Goal: Information Seeking & Learning: Check status

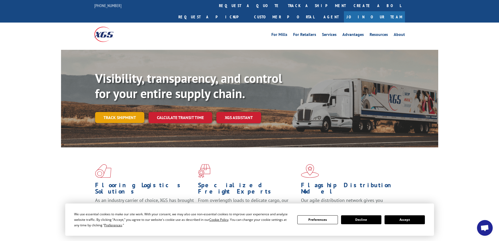
click at [115, 112] on link "Track shipment" at bounding box center [119, 117] width 49 height 11
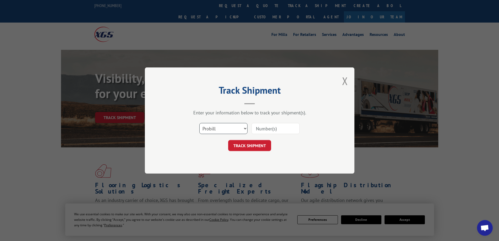
click at [216, 129] on select "Select category... Probill BOL PO" at bounding box center [223, 128] width 48 height 11
select select "bol"
click at [199, 123] on select "Select category... Probill BOL PO" at bounding box center [223, 128] width 48 height 11
click at [258, 128] on input at bounding box center [276, 128] width 48 height 11
paste input "5606216"
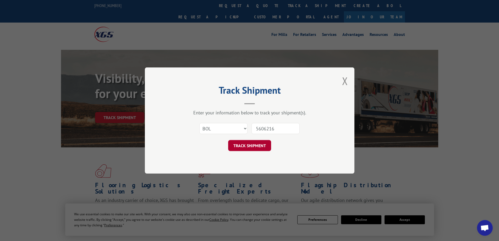
type input "5606216"
click at [253, 148] on button "TRACK SHIPMENT" at bounding box center [249, 145] width 43 height 11
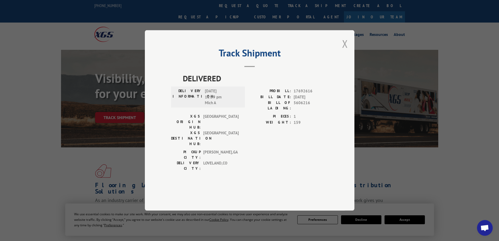
click at [344, 51] on button "Close modal" at bounding box center [345, 44] width 6 height 14
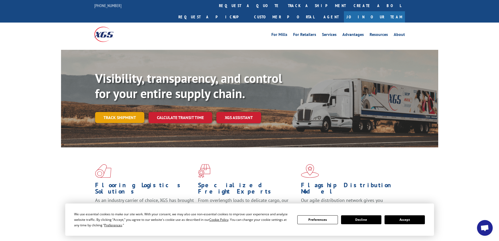
click at [116, 112] on link "Track shipment" at bounding box center [119, 117] width 49 height 11
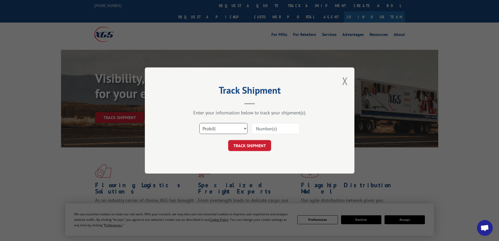
click at [215, 131] on select "Select category... Probill BOL PO" at bounding box center [223, 128] width 48 height 11
select select "bol"
click at [199, 123] on select "Select category... Probill BOL PO" at bounding box center [223, 128] width 48 height 11
click at [261, 129] on input at bounding box center [276, 128] width 48 height 11
paste input "5590520"
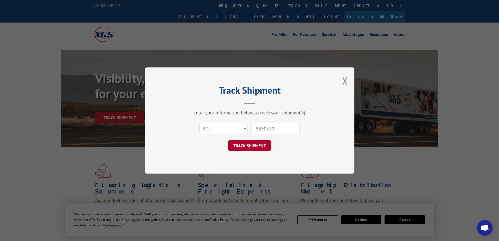
type input "5590520"
click at [245, 147] on button "TRACK SHIPMENT" at bounding box center [249, 145] width 43 height 11
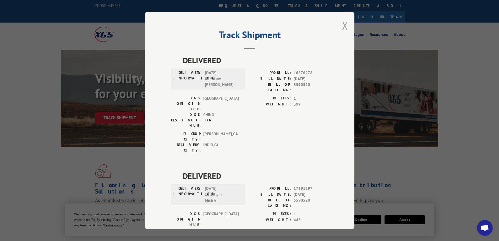
click at [342, 23] on button "Close modal" at bounding box center [345, 26] width 6 height 14
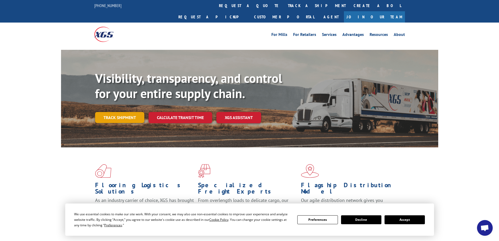
click at [113, 112] on link "Track shipment" at bounding box center [119, 117] width 49 height 11
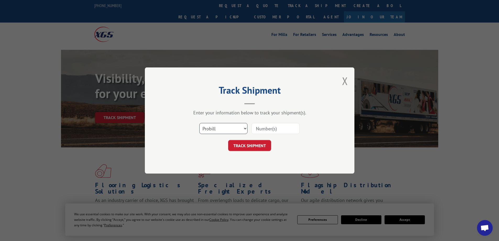
drag, startPoint x: 214, startPoint y: 126, endPoint x: 214, endPoint y: 132, distance: 5.5
click at [214, 126] on select "Select category... Probill BOL PO" at bounding box center [223, 128] width 48 height 11
select select "bol"
click at [199, 123] on select "Select category... Probill BOL PO" at bounding box center [223, 128] width 48 height 11
click at [276, 130] on input at bounding box center [276, 128] width 48 height 11
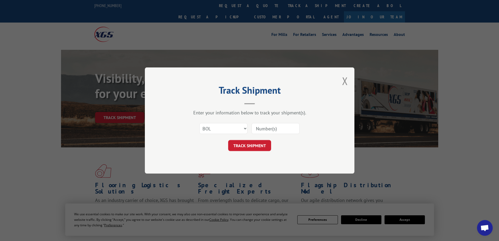
paste input "5624682"
type input "5624682"
click at [259, 145] on button "TRACK SHIPMENT" at bounding box center [249, 145] width 43 height 11
